Goal: Transaction & Acquisition: Download file/media

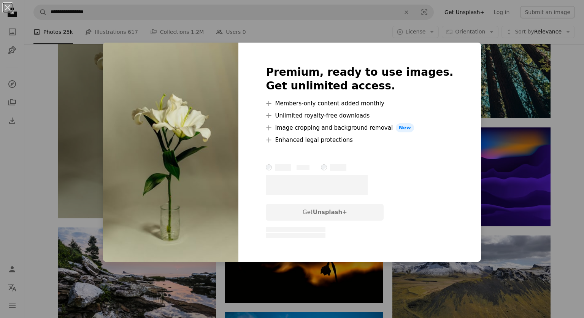
scroll to position [42615, 0]
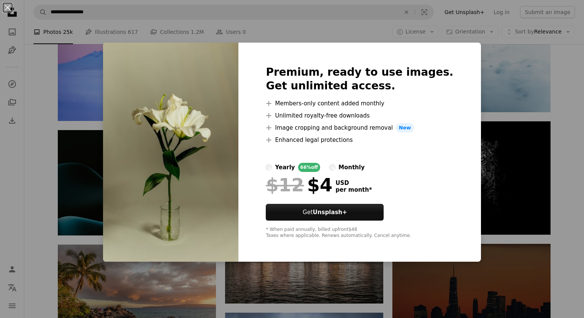
click at [63, 142] on div "An X shape Premium, ready to use images. Get unlimited access. A plus sign Memb…" at bounding box center [292, 159] width 584 height 318
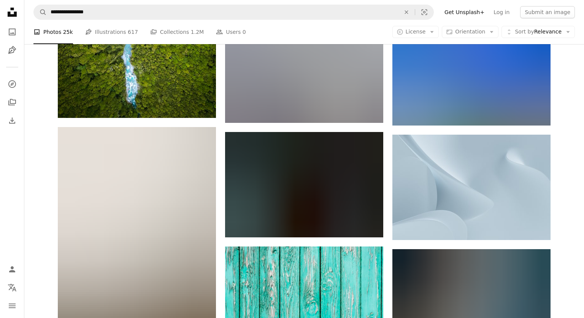
scroll to position [49909, 0]
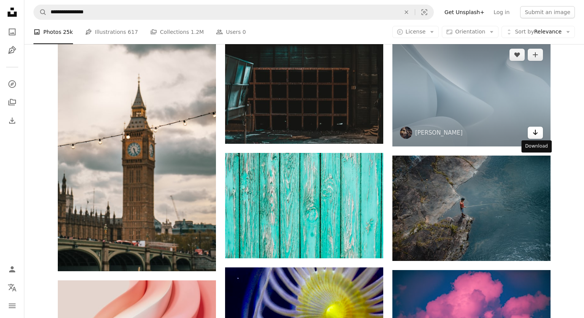
click at [537, 137] on icon "Arrow pointing down" at bounding box center [535, 132] width 6 height 9
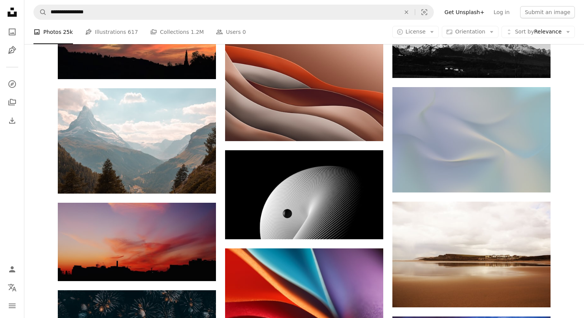
scroll to position [55291, 0]
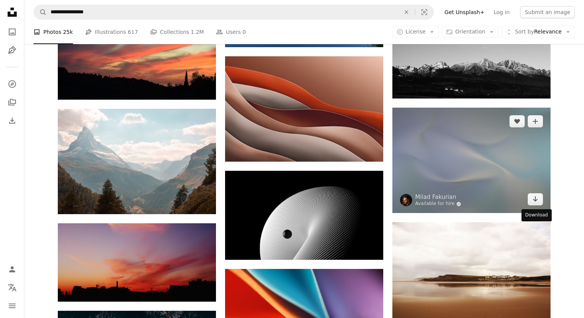
click at [538, 203] on icon "Arrow pointing down" at bounding box center [535, 198] width 6 height 9
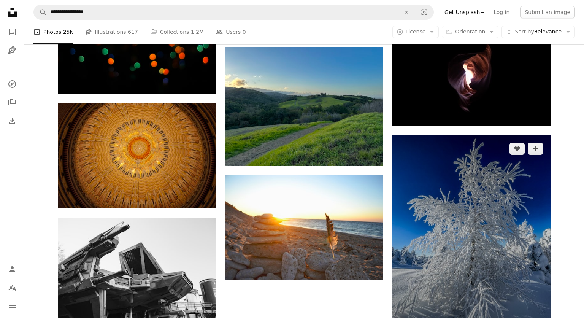
scroll to position [56064, 0]
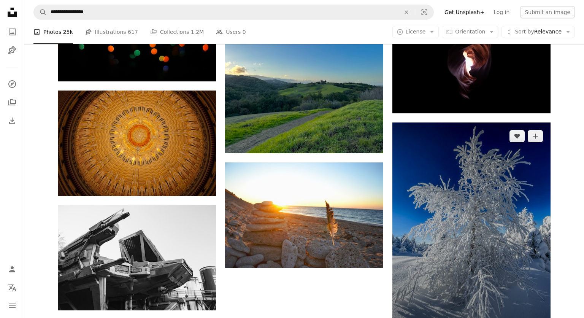
click at [472, 155] on img at bounding box center [471, 229] width 158 height 215
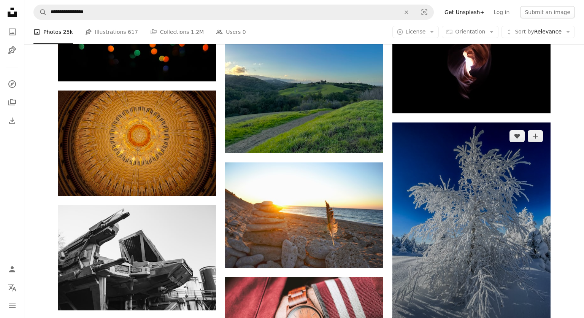
click at [446, 201] on img at bounding box center [471, 229] width 158 height 215
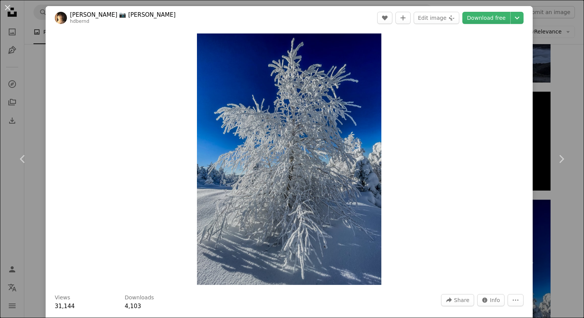
scroll to position [56742, 0]
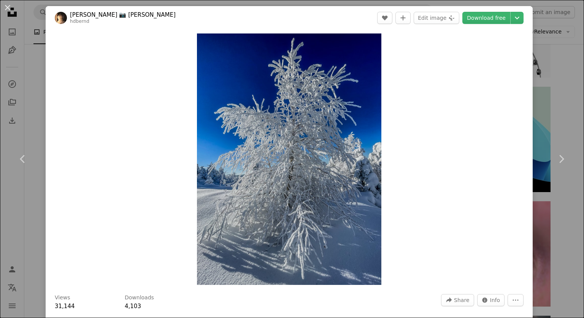
click at [565, 101] on div "An X shape Chevron left Chevron right Bernd 📷 [PERSON_NAME] hdbernd A heart A p…" at bounding box center [292, 159] width 584 height 318
click at [7, 9] on icon "Unsplash logo Unsplash Home" at bounding box center [12, 12] width 15 height 15
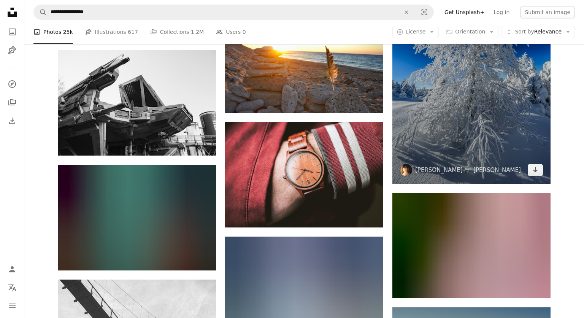
scroll to position [56223, 0]
